Goal: Communication & Community: Answer question/provide support

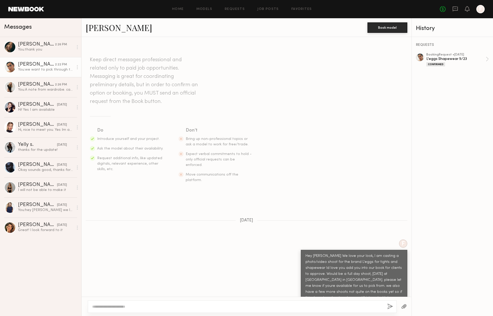
scroll to position [609, 0]
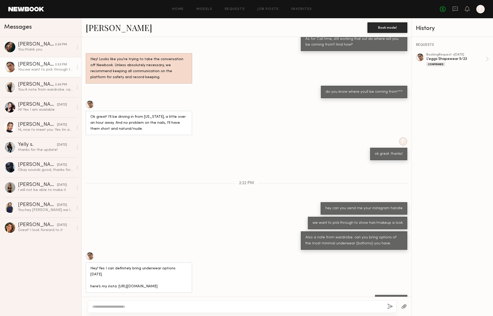
click at [20, 9] on link at bounding box center [26, 9] width 36 height 5
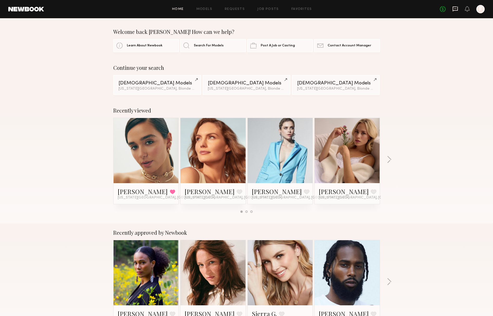
click at [457, 7] on icon at bounding box center [454, 9] width 5 height 5
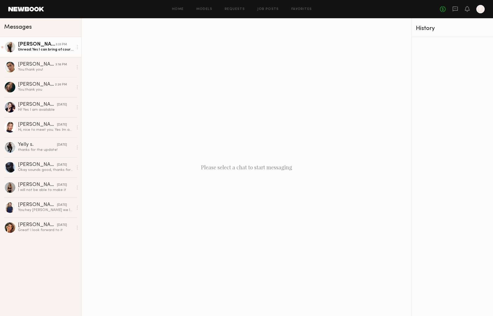
click at [37, 51] on div "Unread: Yes I can bring of course! For the nails I have nothing on right now be…" at bounding box center [45, 49] width 55 height 5
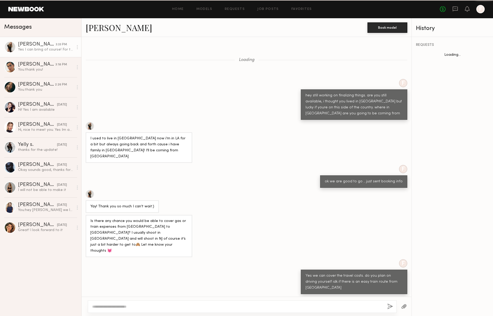
scroll to position [243, 0]
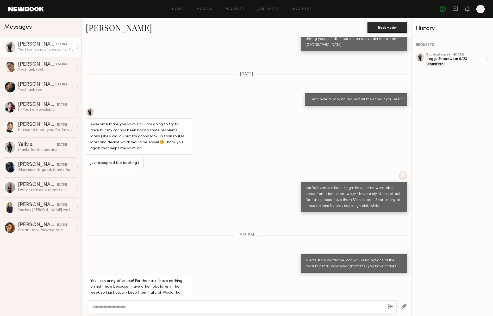
click at [145, 304] on div at bounding box center [242, 306] width 309 height 12
click at [126, 306] on textarea at bounding box center [237, 306] width 291 height 5
type textarea "**********"
click at [391, 306] on button "button" at bounding box center [390, 306] width 6 height 7
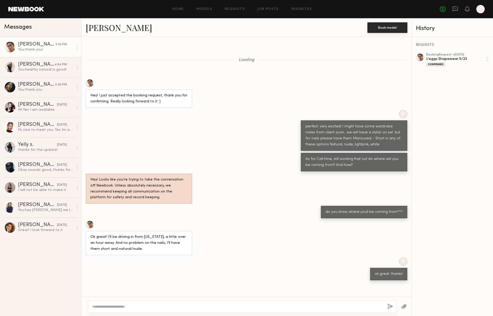
scroll to position [174, 0]
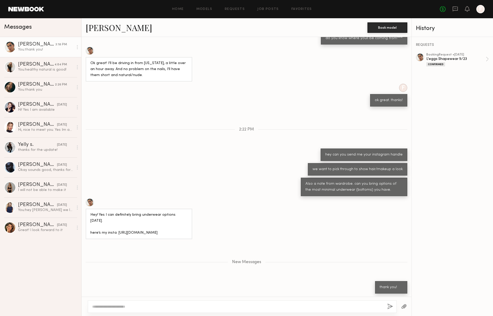
click at [27, 8] on link at bounding box center [26, 9] width 36 height 5
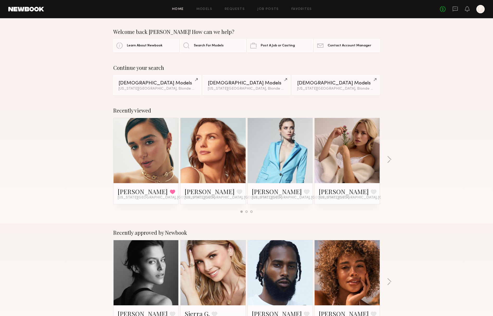
click at [455, 12] on link at bounding box center [455, 9] width 6 height 7
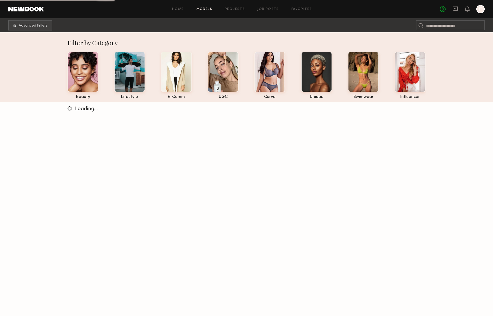
click at [459, 8] on div "No fees up to $5,000 F" at bounding box center [462, 9] width 45 height 8
click at [457, 9] on icon at bounding box center [455, 9] width 6 height 6
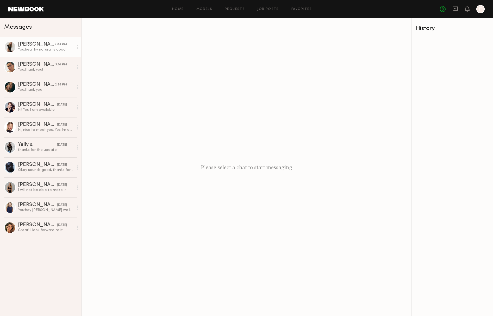
click at [29, 48] on div "You: healthy natural is good!" at bounding box center [45, 49] width 55 height 5
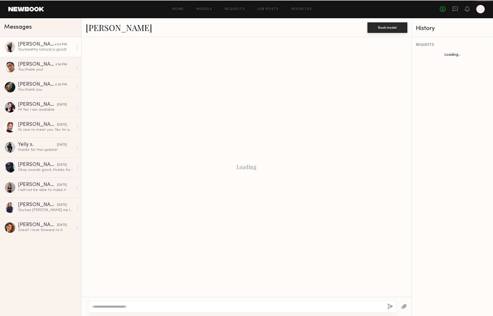
scroll to position [169, 0]
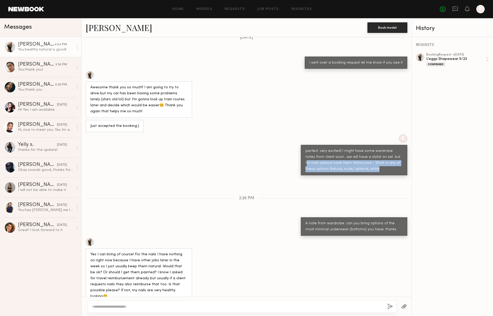
drag, startPoint x: 387, startPoint y: 138, endPoint x: 372, endPoint y: 154, distance: 21.9
click at [372, 154] on div "perfect. very excited! I might have some wardrobe notes from client soon.. we w…" at bounding box center [354, 160] width 106 height 30
copy div "or nails please have them Manicured - Short in any of these options Natural, nu…"
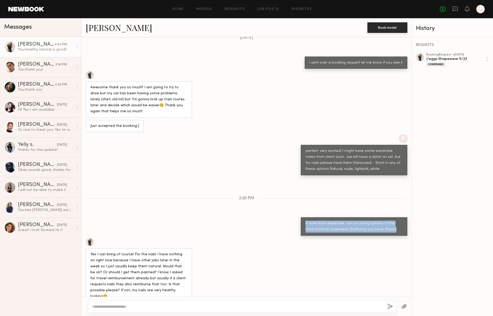
drag, startPoint x: 305, startPoint y: 204, endPoint x: 397, endPoint y: 213, distance: 92.8
click at [397, 217] on div "A note from wardrobe. can you bring options of the most minimal underwear (bott…" at bounding box center [354, 226] width 106 height 18
copy div "A note from wardrobe. can you bring options of the most minimal underwear (bott…"
